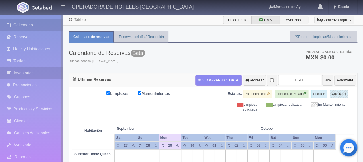
click at [27, 75] on link "Inventarios" at bounding box center [31, 73] width 63 height 12
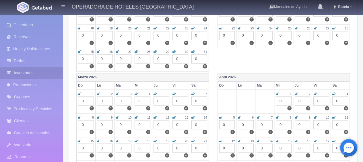
scroll to position [459, 0]
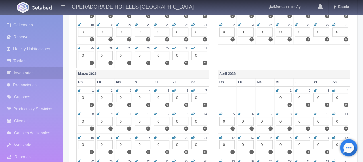
click at [173, 160] on icon at bounding box center [173, 161] width 3 height 3
click at [192, 160] on icon at bounding box center [192, 161] width 3 height 3
click at [315, 136] on icon at bounding box center [314, 137] width 3 height 3
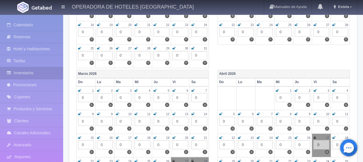
click at [333, 136] on icon at bounding box center [333, 137] width 3 height 3
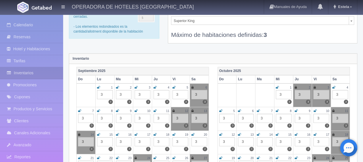
scroll to position [0, 0]
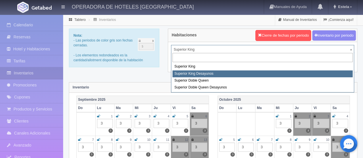
select select "2000"
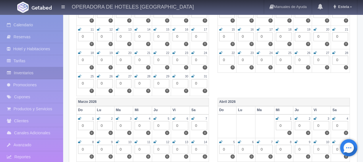
scroll to position [516, 0]
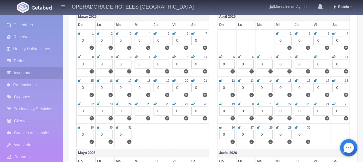
click at [174, 102] on icon at bounding box center [173, 103] width 3 height 3
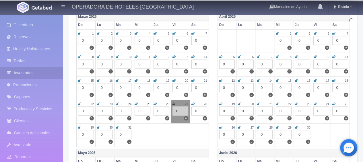
click at [193, 102] on icon at bounding box center [192, 103] width 3 height 3
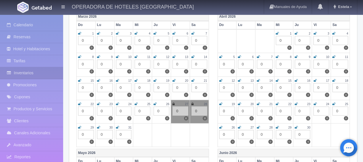
click at [314, 79] on icon at bounding box center [314, 80] width 3 height 3
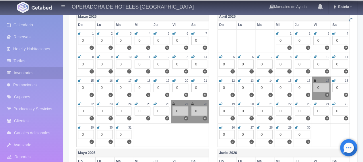
click at [332, 79] on icon at bounding box center [333, 80] width 3 height 3
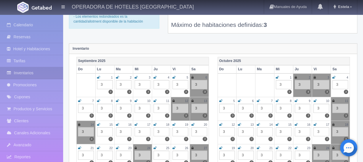
scroll to position [0, 0]
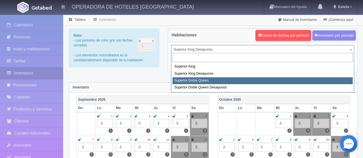
select select "2001"
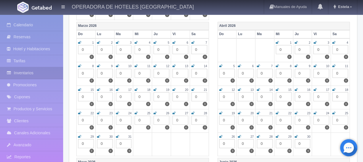
scroll to position [516, 0]
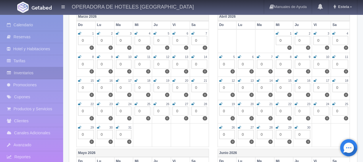
click at [173, 102] on icon at bounding box center [173, 103] width 3 height 3
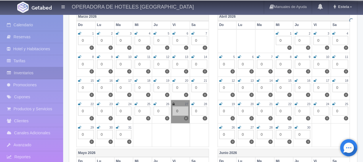
click at [192, 102] on icon at bounding box center [192, 103] width 3 height 3
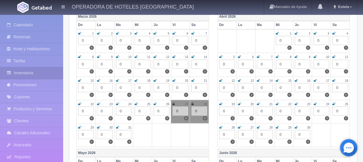
click at [315, 79] on icon at bounding box center [314, 80] width 3 height 3
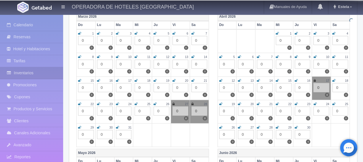
click at [333, 79] on icon at bounding box center [333, 80] width 3 height 3
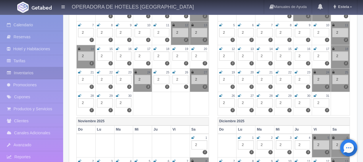
scroll to position [0, 0]
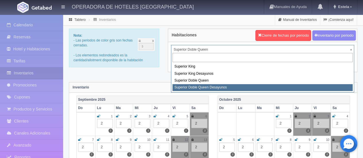
select select "2031"
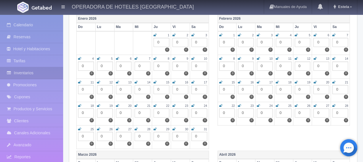
scroll to position [487, 0]
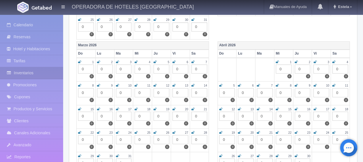
click at [171, 130] on td "27 0 0" at bounding box center [180, 140] width 19 height 23
click at [191, 131] on icon at bounding box center [192, 132] width 3 height 3
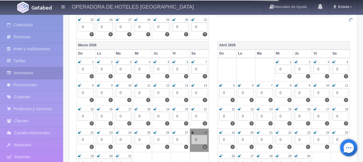
click at [174, 131] on icon at bounding box center [173, 132] width 3 height 3
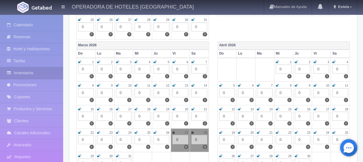
click at [314, 107] on icon at bounding box center [314, 108] width 3 height 3
click at [335, 107] on icon at bounding box center [333, 108] width 3 height 3
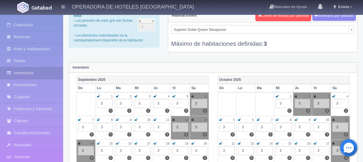
scroll to position [0, 0]
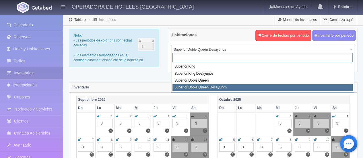
click at [208, 62] on div "Superior King Superior King Desayunos Superior Doble Queen Superior Doble Queen…" at bounding box center [262, 72] width 183 height 40
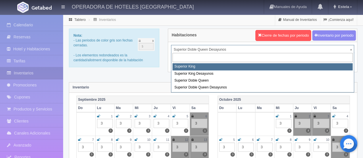
select select "1999"
